Goal: Information Seeking & Learning: Learn about a topic

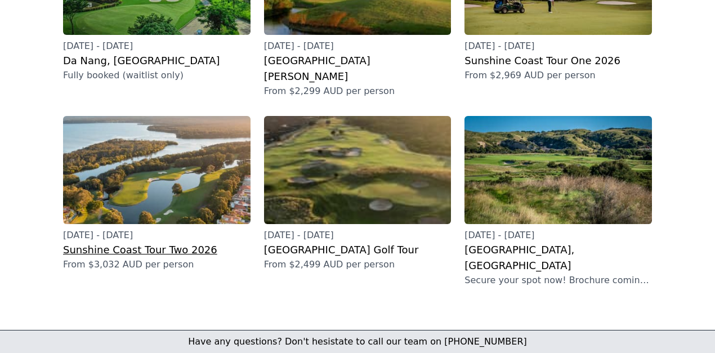
scroll to position [432, 0]
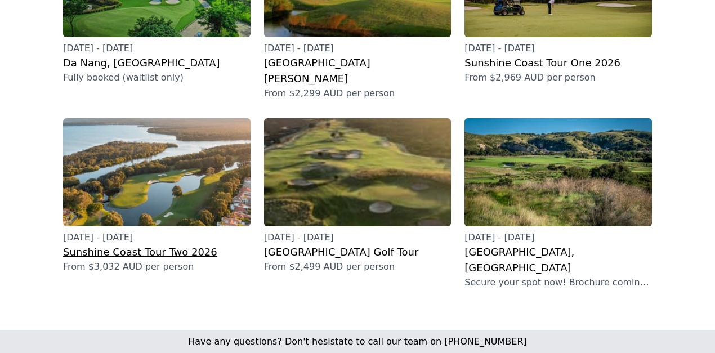
click at [122, 244] on h2 "Sunshine Coast Tour Two 2026" at bounding box center [157, 252] width 188 height 16
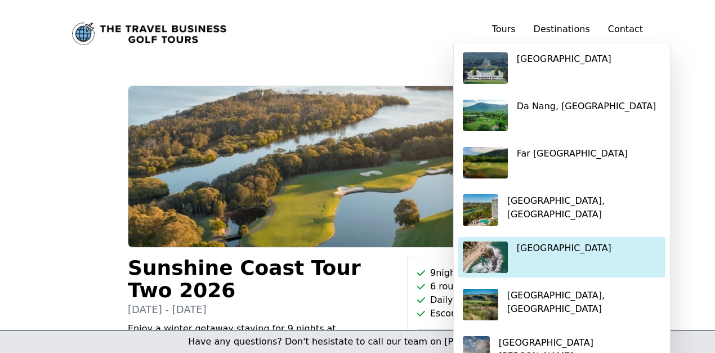
click at [530, 251] on p "[GEOGRAPHIC_DATA]" at bounding box center [564, 249] width 95 height 14
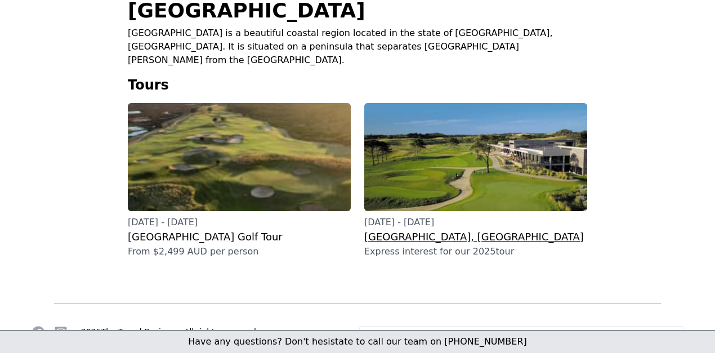
scroll to position [257, 0]
click at [198, 229] on h3 "[GEOGRAPHIC_DATA] Golf Tour" at bounding box center [239, 237] width 223 height 16
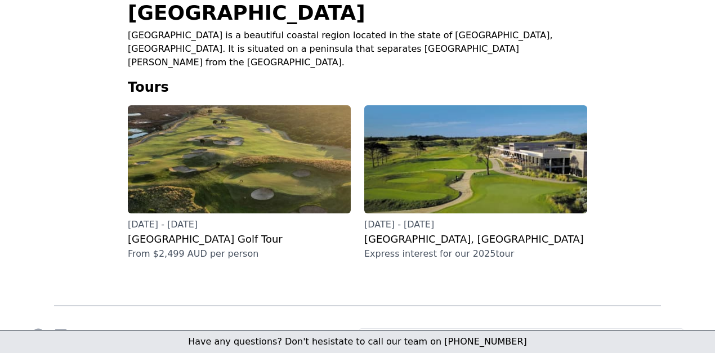
scroll to position [257, 0]
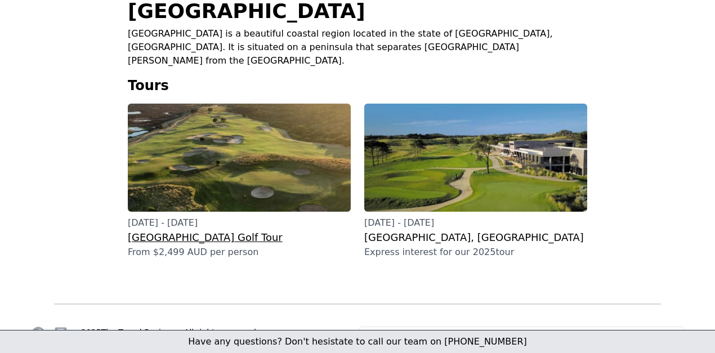
click at [190, 230] on h3 "[GEOGRAPHIC_DATA] Golf Tour" at bounding box center [239, 238] width 223 height 16
